Goal: Answer question/provide support: Share knowledge or assist other users

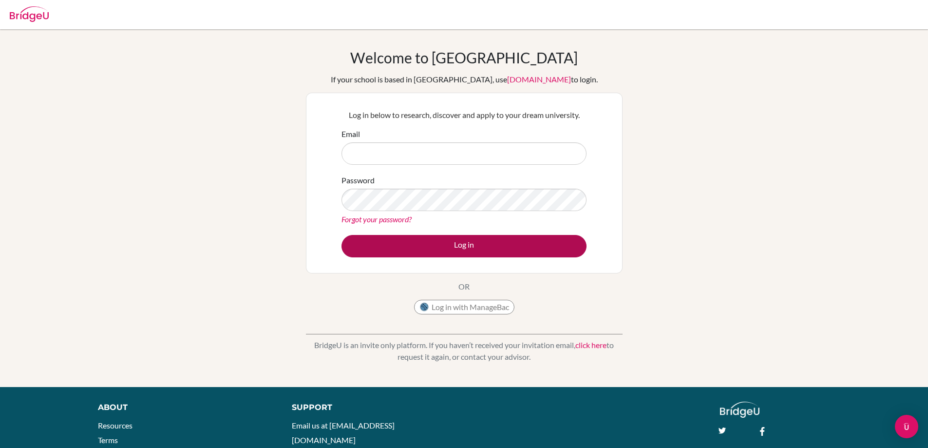
type input "nina.hedin@helsingborg.se"
click at [465, 244] on button "Log in" at bounding box center [463, 246] width 245 height 22
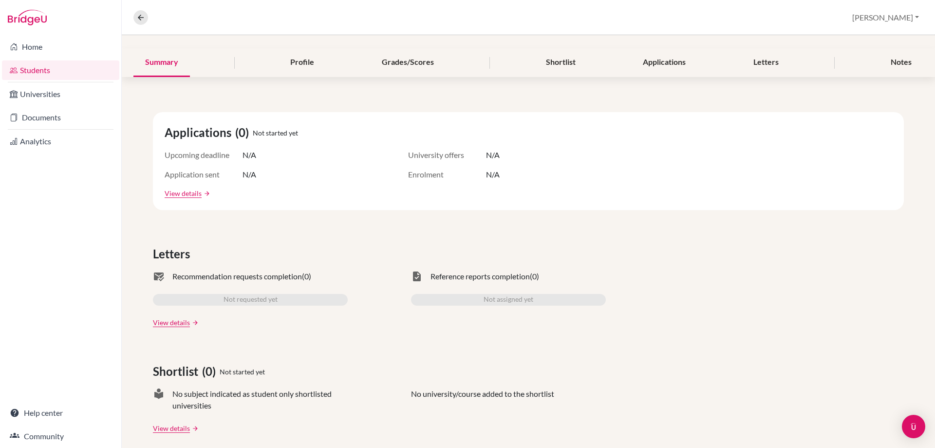
scroll to position [19, 0]
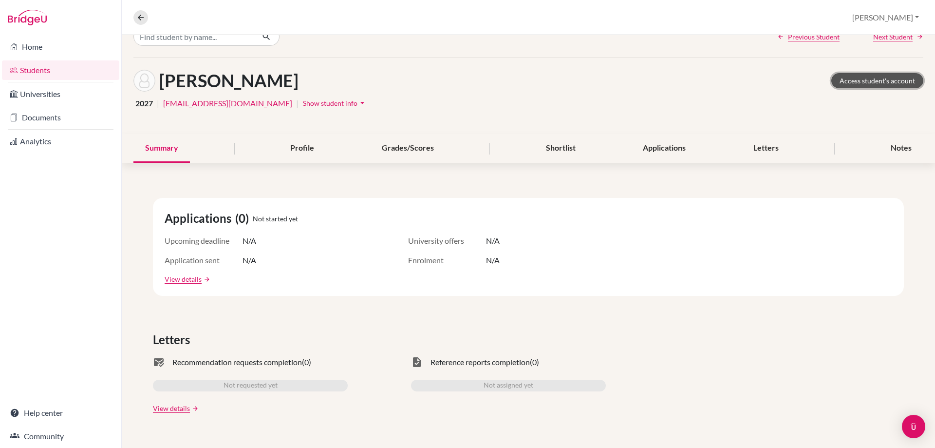
click at [868, 83] on link "Access student's account" at bounding box center [877, 80] width 92 height 15
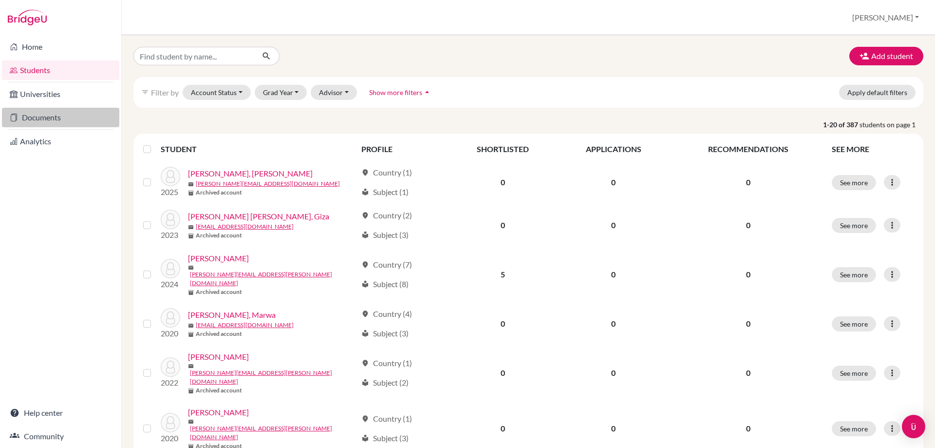
click at [53, 120] on link "Documents" at bounding box center [60, 117] width 117 height 19
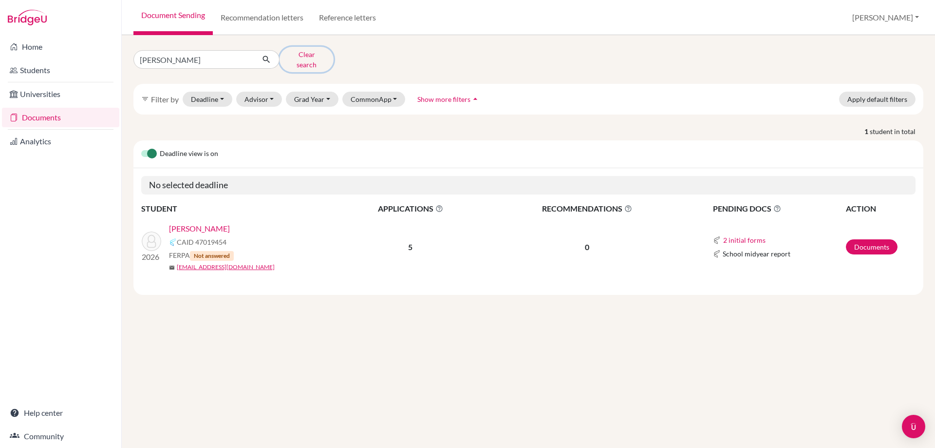
click at [308, 60] on button "Clear search" at bounding box center [307, 59] width 54 height 25
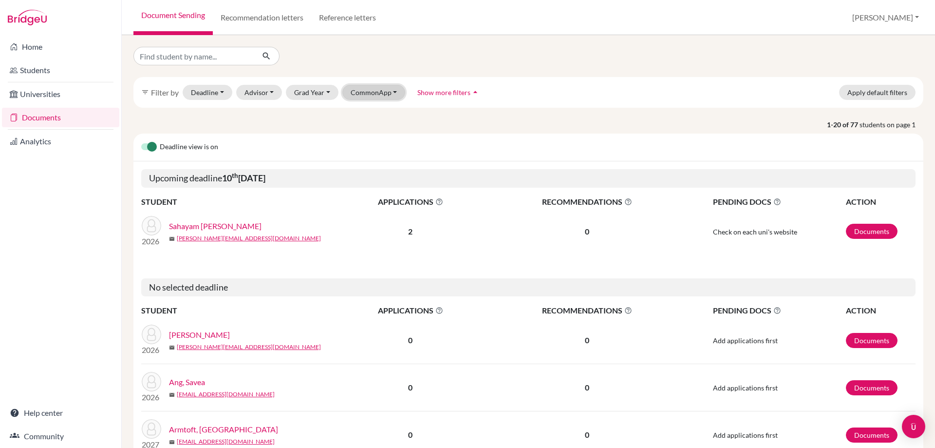
click at [380, 92] on button "CommonApp" at bounding box center [373, 92] width 63 height 15
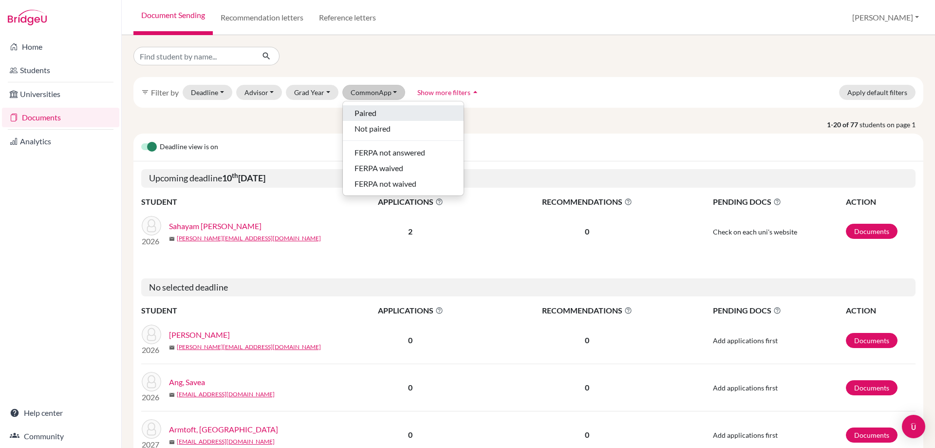
click at [380, 108] on div "Paired" at bounding box center [403, 113] width 97 height 12
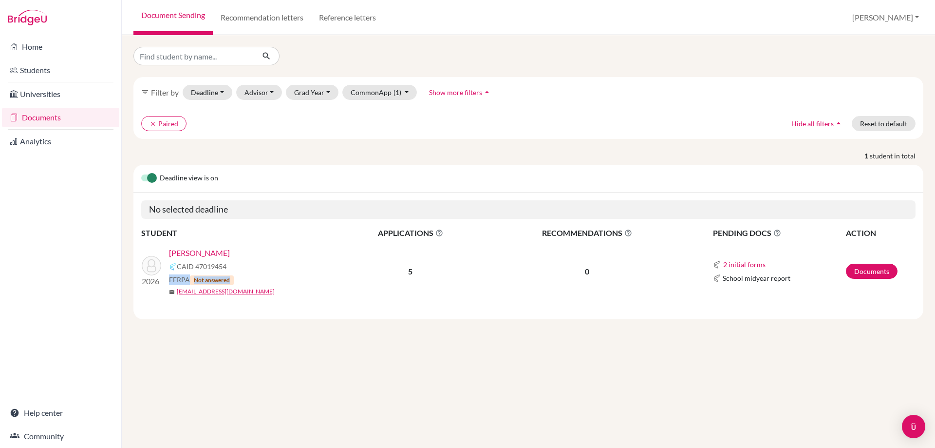
drag, startPoint x: 169, startPoint y: 279, endPoint x: 251, endPoint y: 280, distance: 82.3
click at [251, 280] on div "FERPA Not answered" at bounding box center [256, 279] width 174 height 11
drag, startPoint x: 238, startPoint y: 280, endPoint x: 169, endPoint y: 276, distance: 69.3
click at [169, 276] on div "FERPA Not answered" at bounding box center [256, 279] width 174 height 11
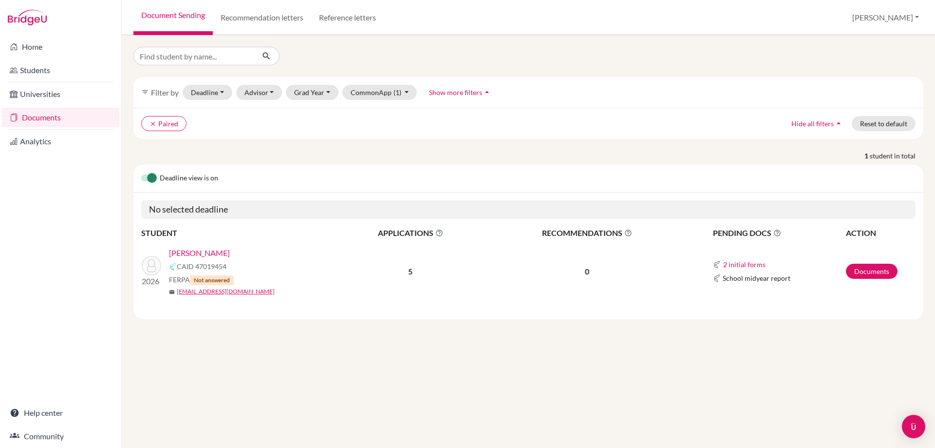
click at [252, 265] on div "CAID 47019454" at bounding box center [256, 267] width 174 height 12
click at [38, 67] on link "Students" at bounding box center [60, 69] width 117 height 19
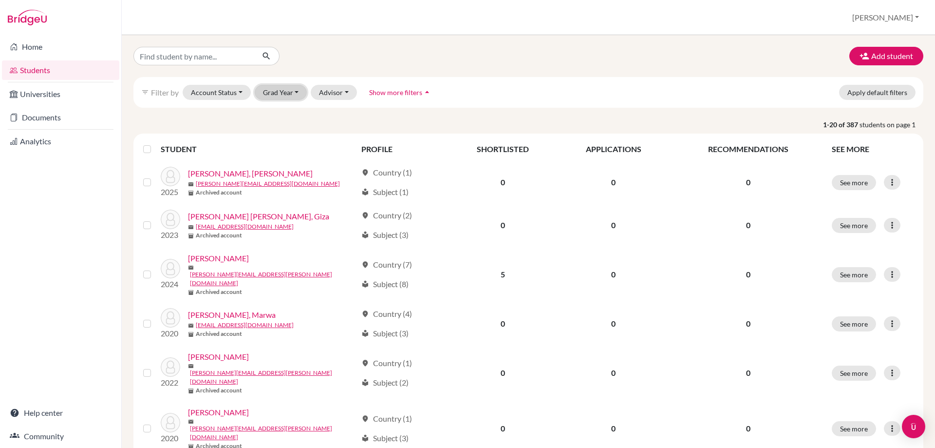
click at [296, 94] on button "Grad Year" at bounding box center [281, 92] width 53 height 15
click at [287, 125] on div "2026" at bounding box center [284, 129] width 34 height 12
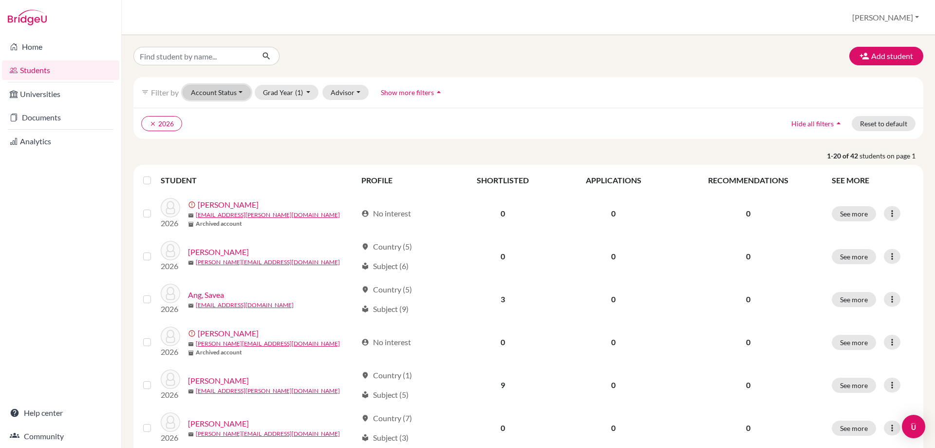
click at [234, 92] on button "Account Status" at bounding box center [217, 92] width 68 height 15
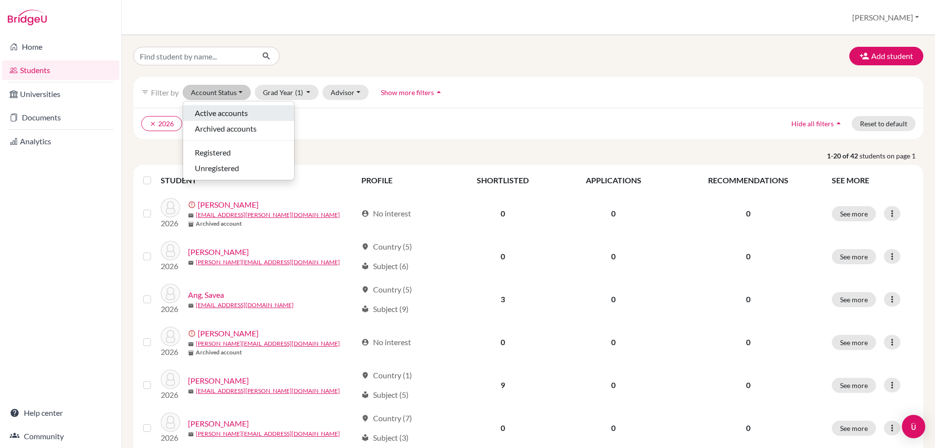
click at [233, 111] on span "Active accounts" at bounding box center [221, 113] width 53 height 12
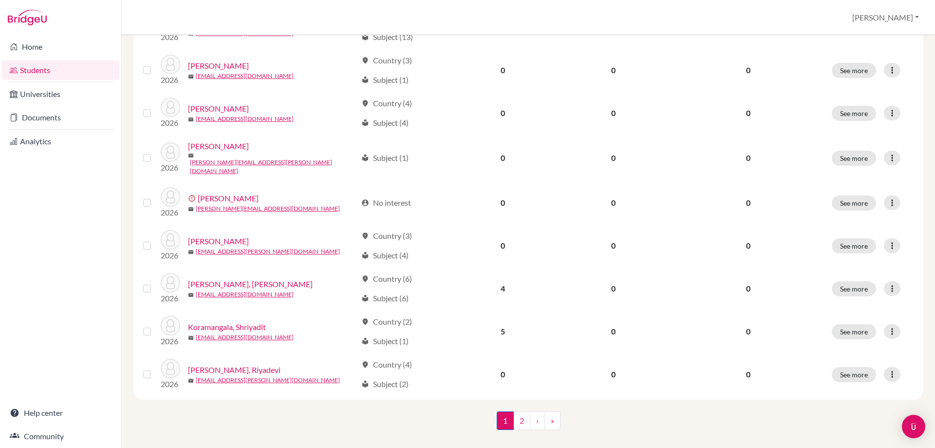
scroll to position [667, 0]
click at [521, 410] on link "2" at bounding box center [521, 419] width 17 height 19
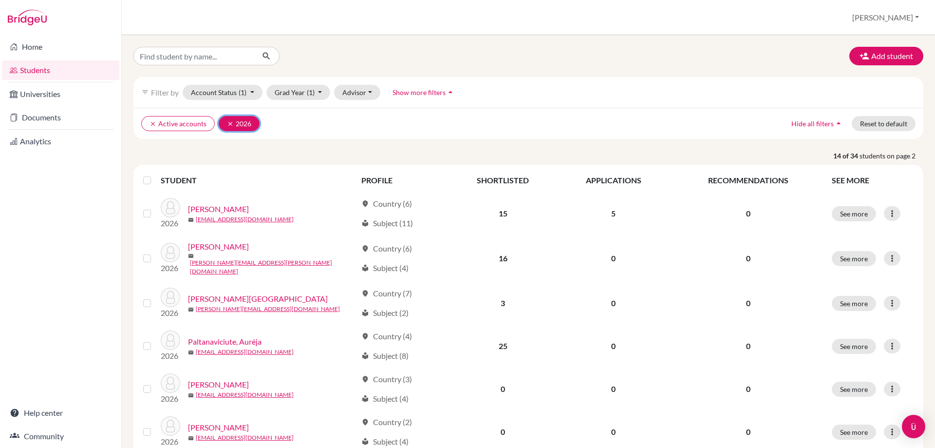
click at [230, 122] on icon "clear" at bounding box center [230, 123] width 7 height 7
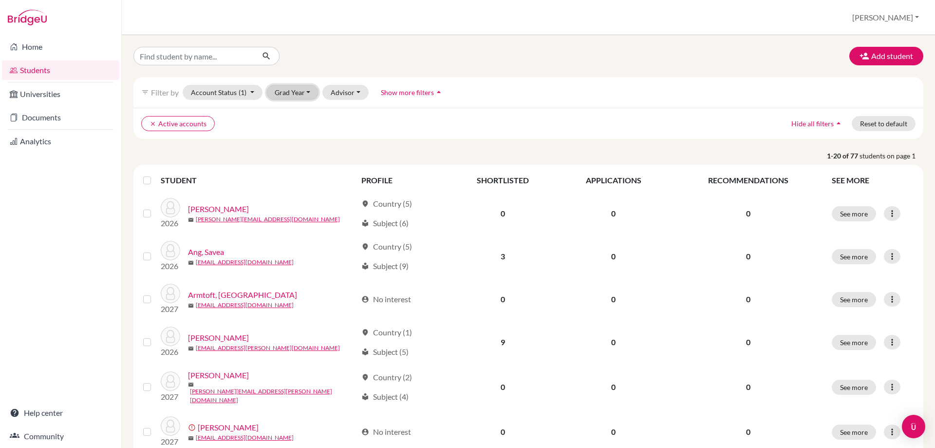
click at [300, 89] on button "Grad Year" at bounding box center [292, 92] width 53 height 15
click at [299, 112] on div "2027" at bounding box center [296, 113] width 34 height 12
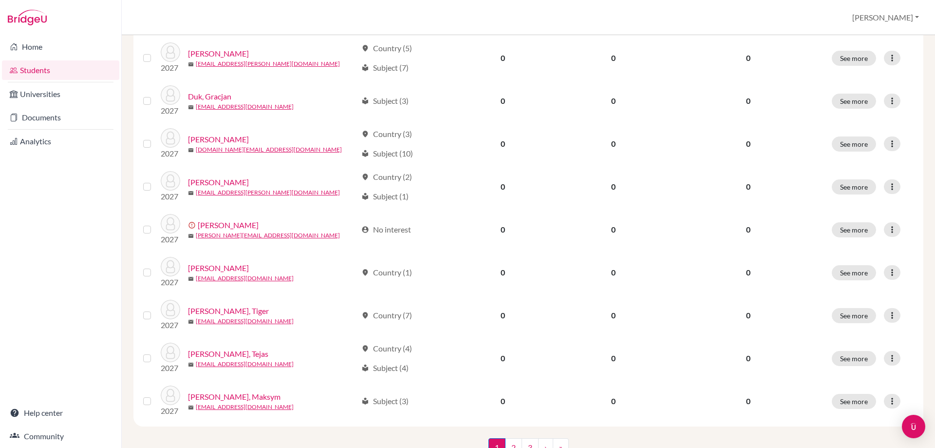
scroll to position [667, 0]
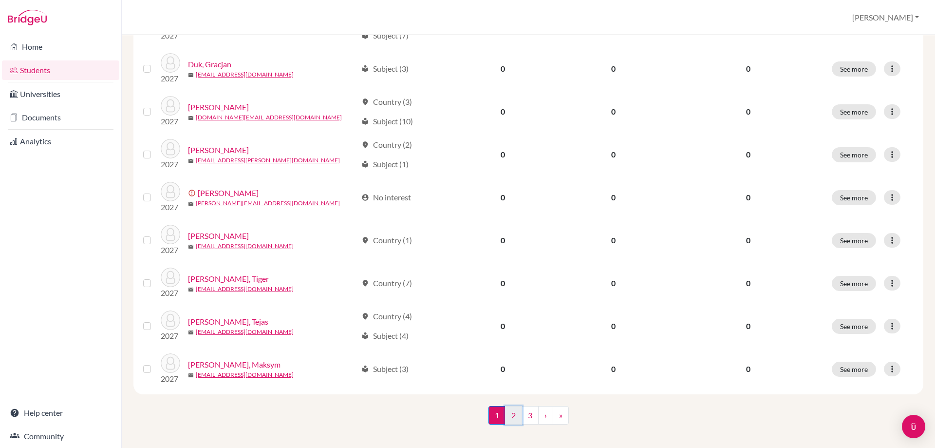
click at [513, 408] on link "2" at bounding box center [513, 415] width 17 height 19
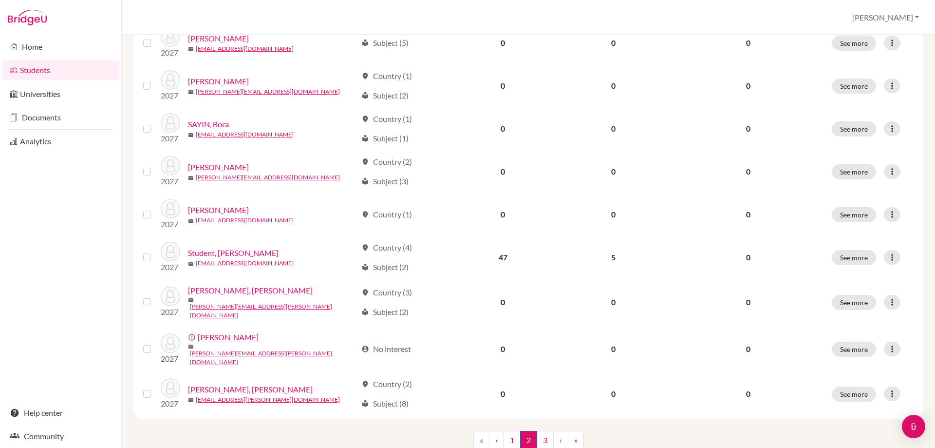
scroll to position [667, 0]
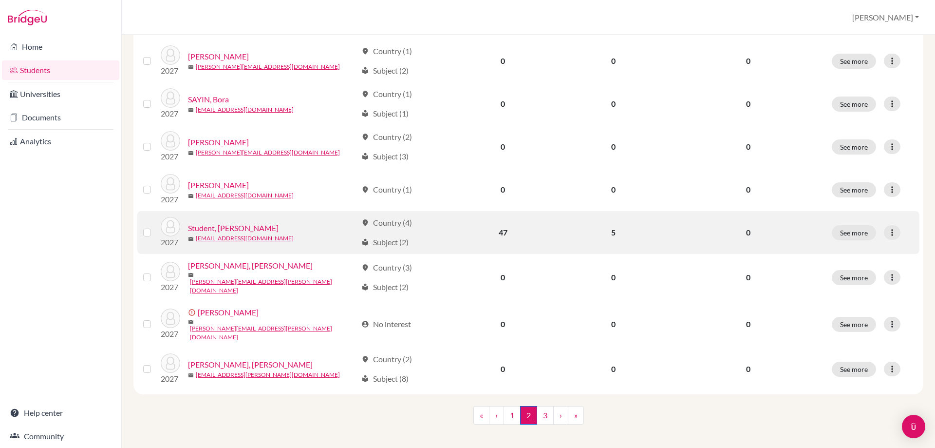
click at [220, 229] on link "Student, [PERSON_NAME]" at bounding box center [233, 228] width 91 height 12
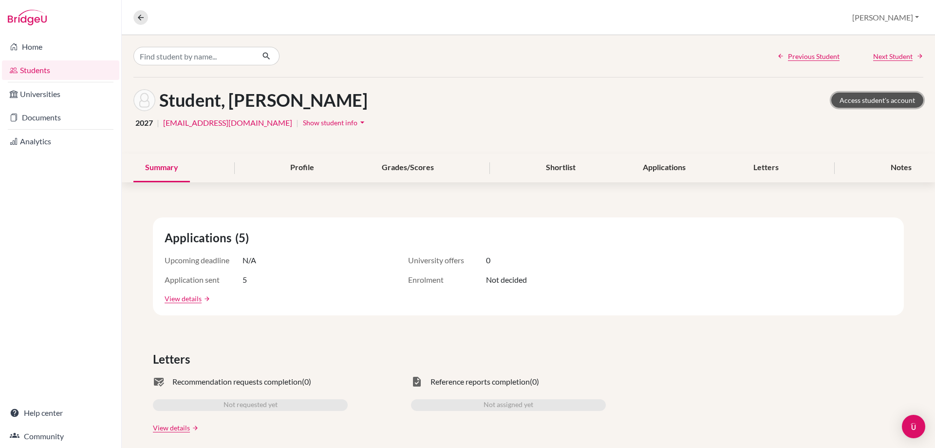
click at [886, 98] on link "Access student's account" at bounding box center [877, 100] width 92 height 15
click at [34, 42] on link "Home" at bounding box center [60, 46] width 117 height 19
